Goal: Task Accomplishment & Management: Manage account settings

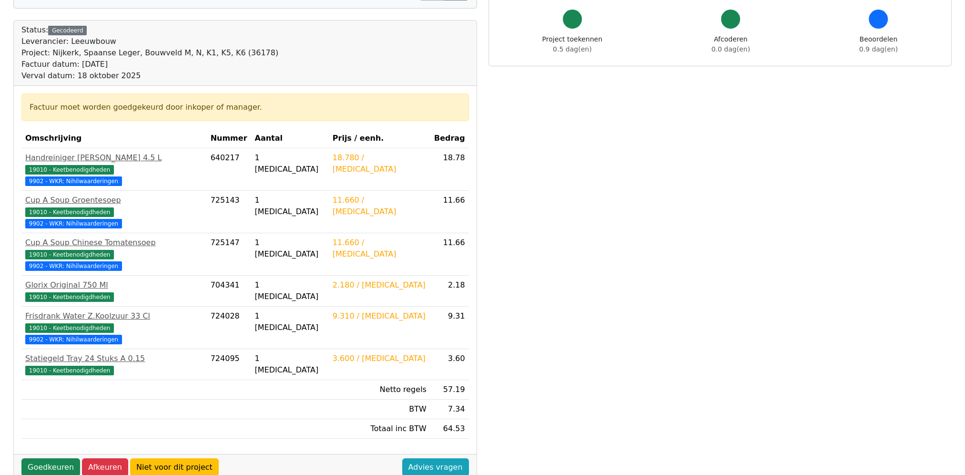
scroll to position [143, 0]
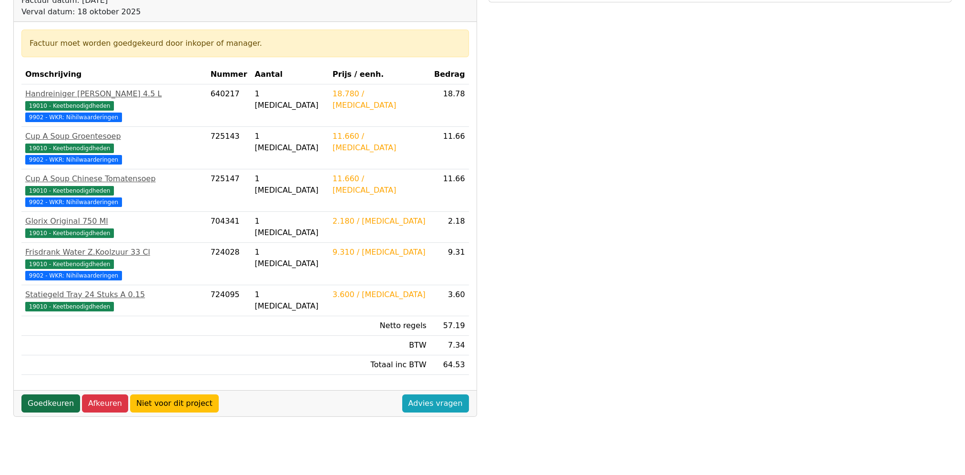
click at [56, 394] on link "Goedkeuren" at bounding box center [50, 403] width 59 height 18
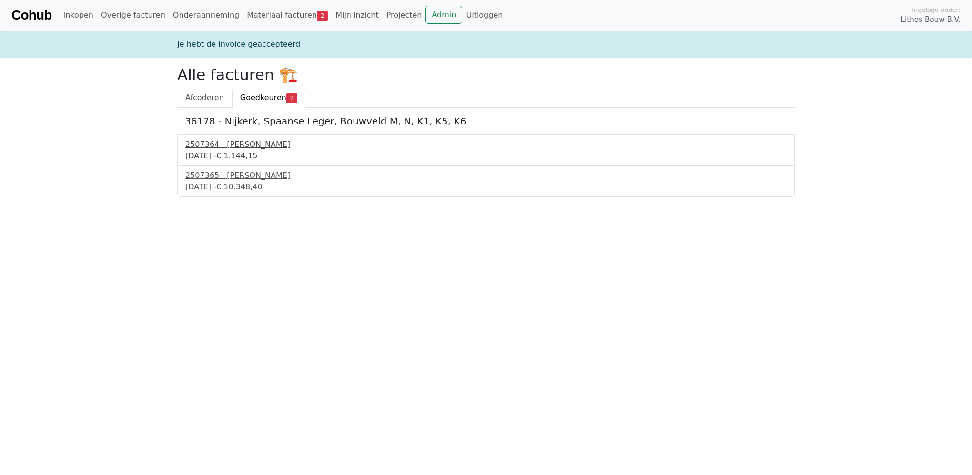
click at [231, 149] on div "2507364 - [PERSON_NAME]" at bounding box center [485, 144] width 601 height 11
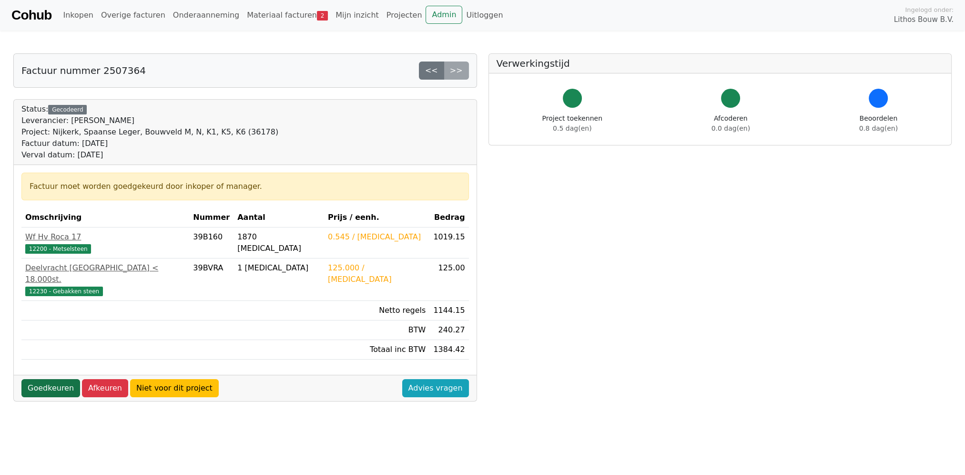
click at [44, 379] on link "Goedkeuren" at bounding box center [50, 388] width 59 height 18
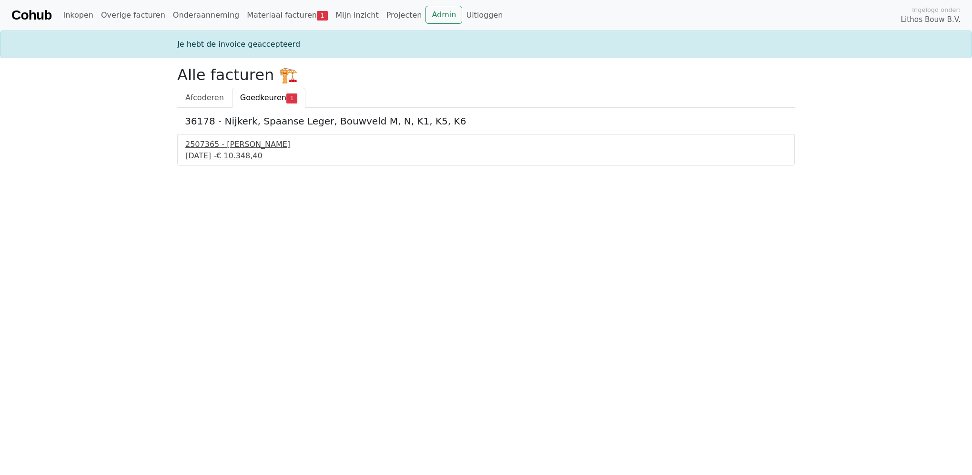
click at [223, 147] on div "2507365 - Aberson" at bounding box center [485, 144] width 601 height 11
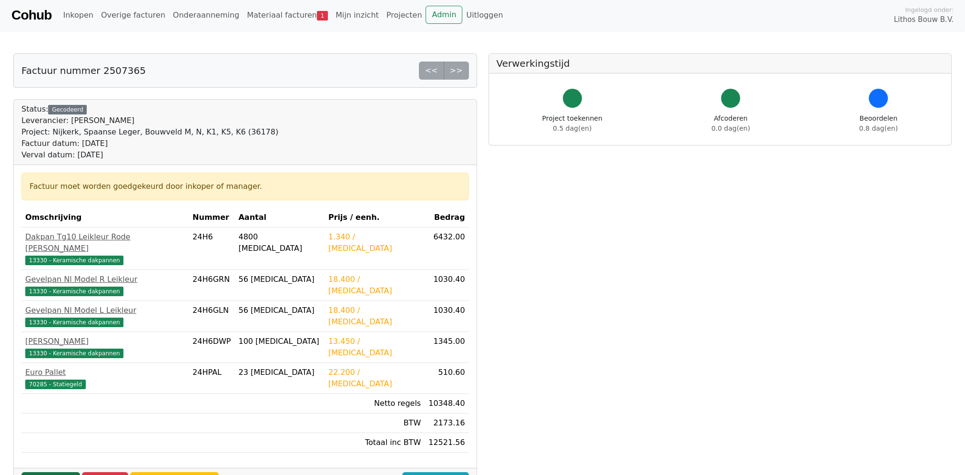
click at [46, 472] on link "Goedkeuren" at bounding box center [50, 481] width 59 height 18
